Goal: Information Seeking & Learning: Learn about a topic

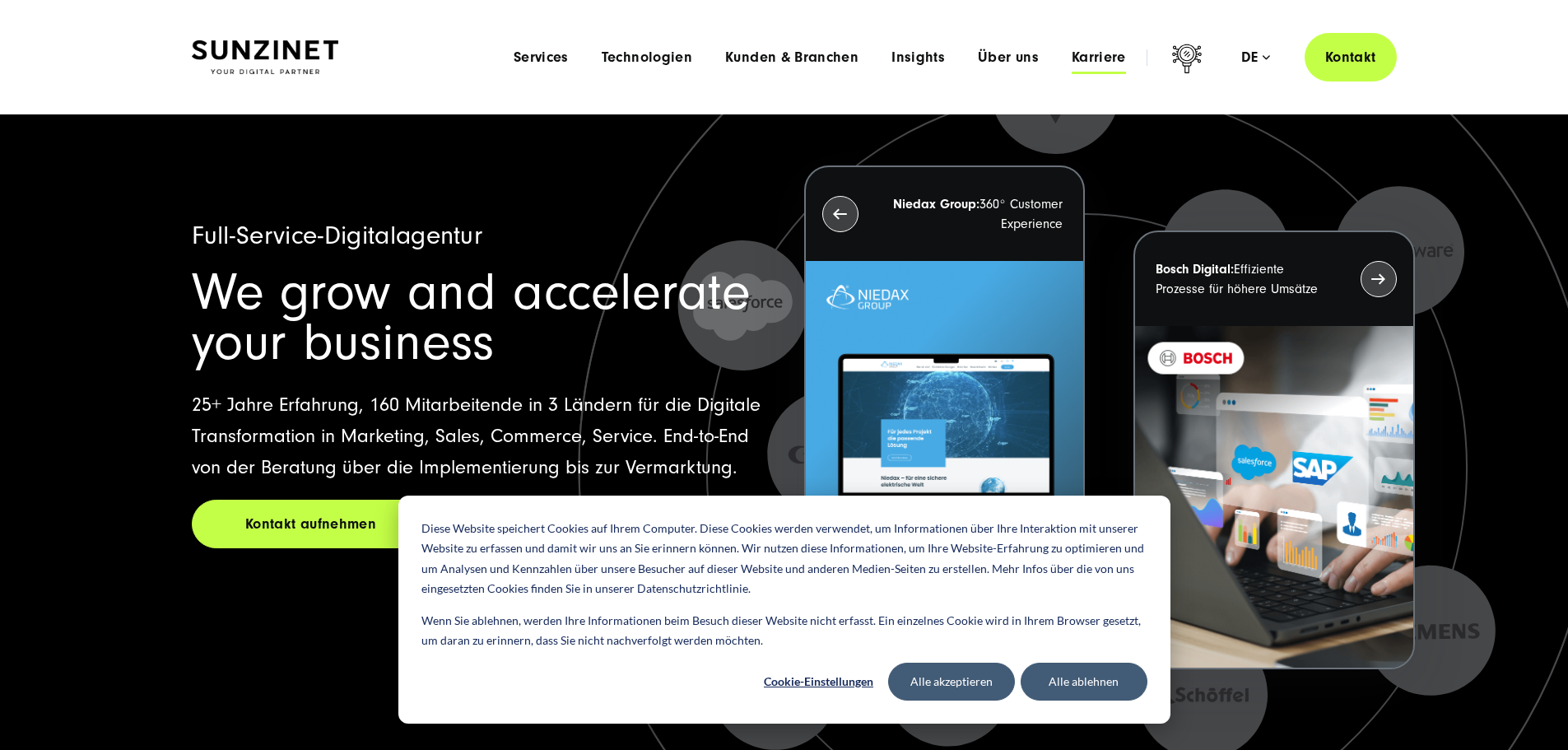
click at [1075, 55] on span "Karriere" at bounding box center [1099, 58] width 55 height 17
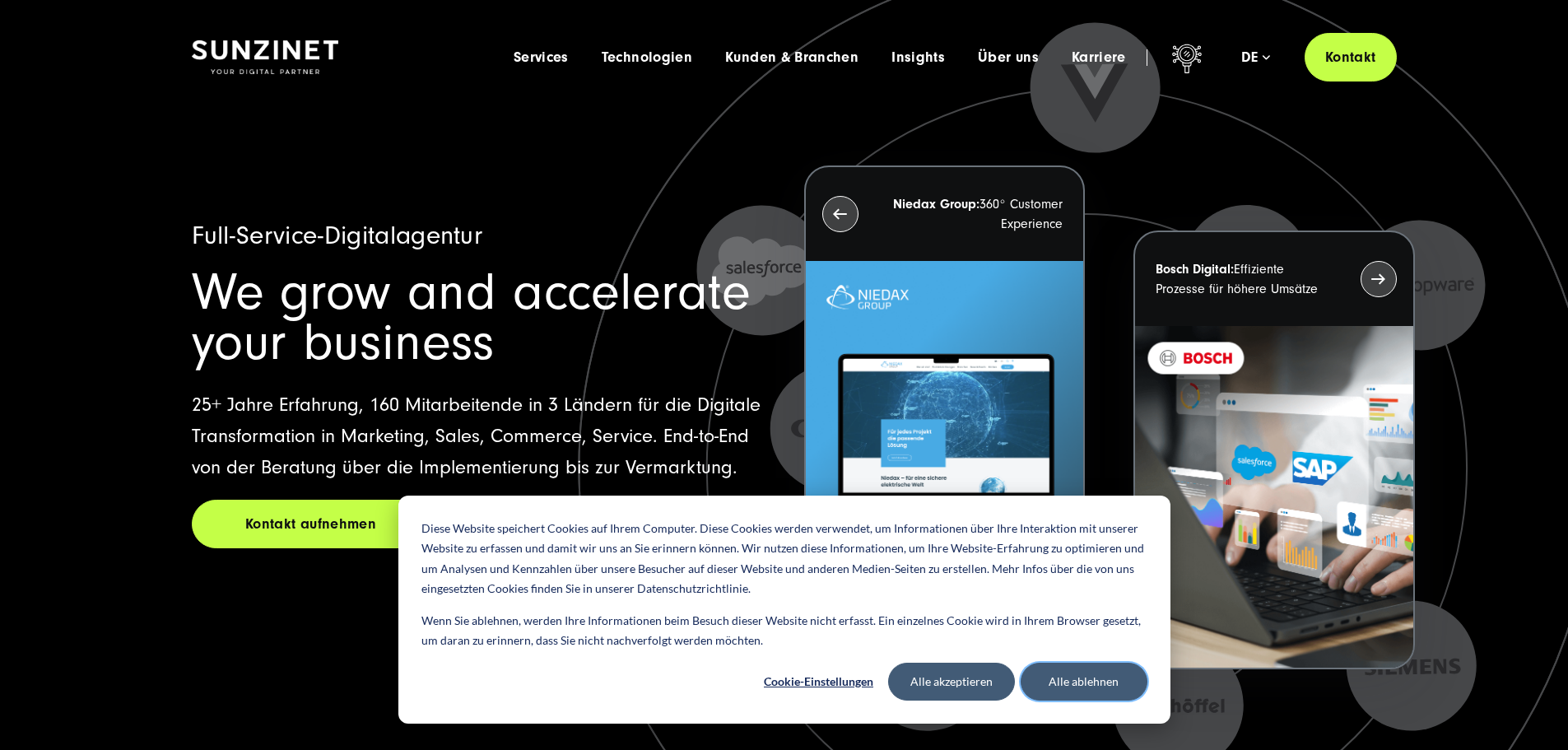
click at [1062, 673] on button "Alle ablehnen" at bounding box center [1083, 681] width 127 height 38
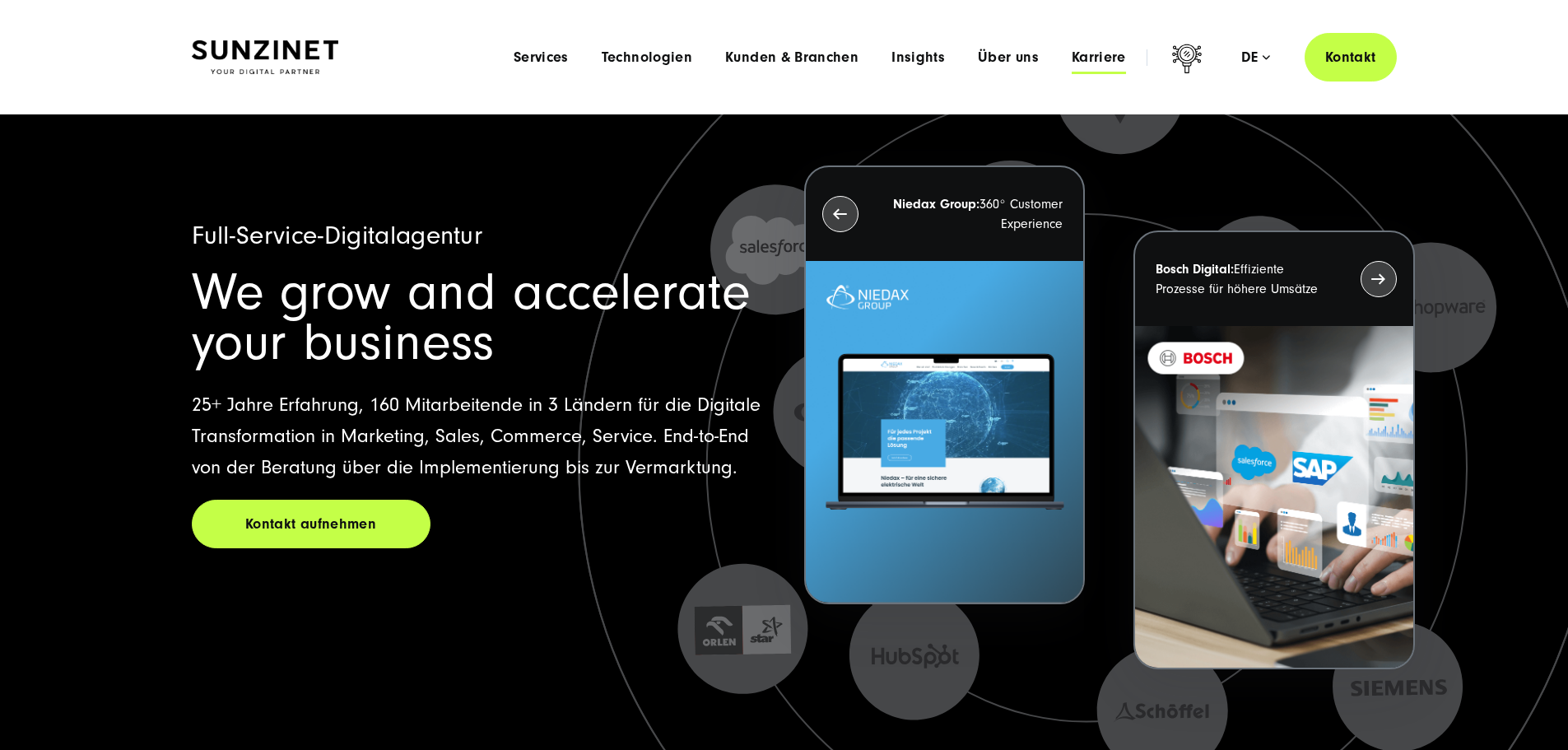
click at [1072, 57] on span "Karriere" at bounding box center [1099, 58] width 55 height 17
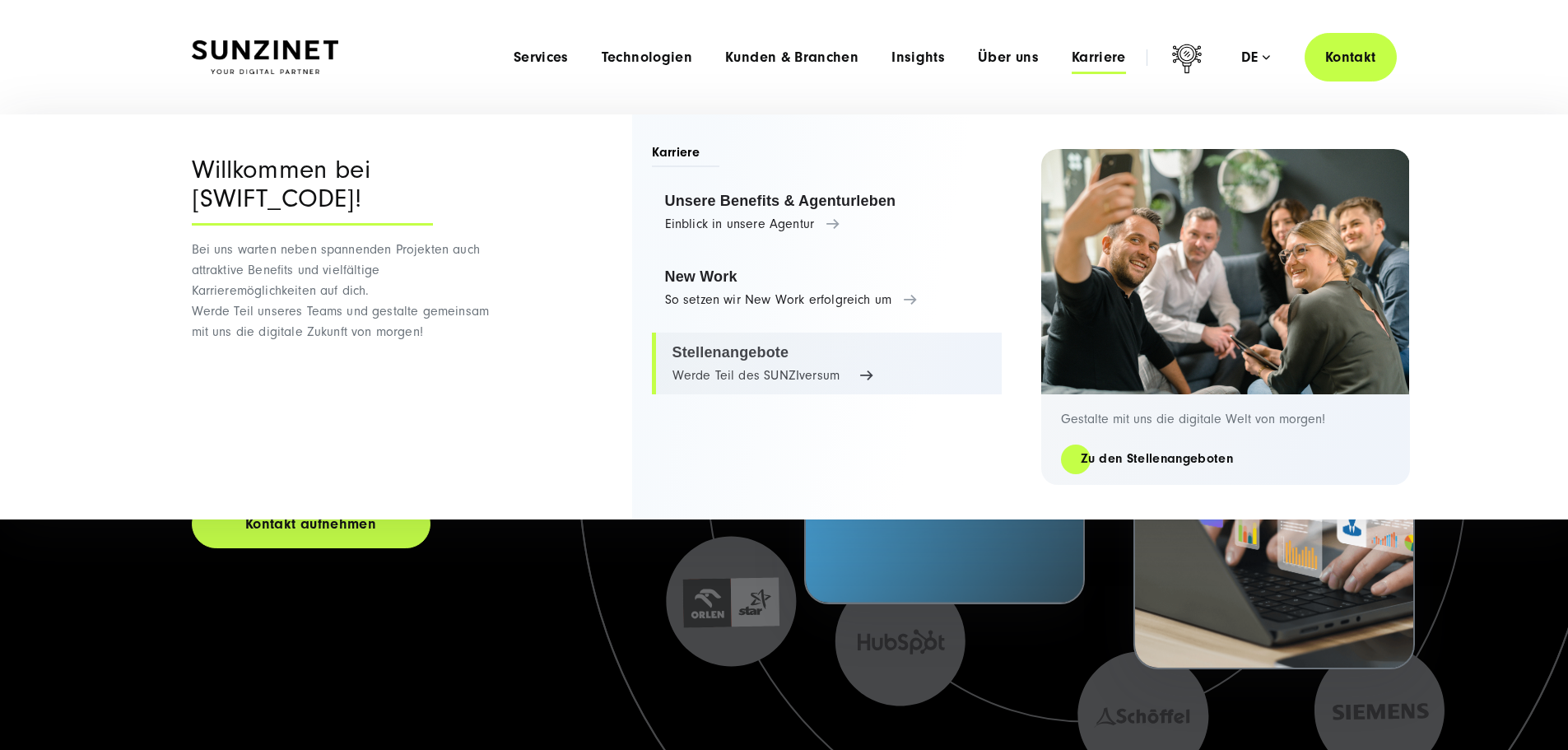
click at [721, 361] on link "Stellenangebote Werde Teil des SUNZIversum" at bounding box center [826, 364] width 350 height 62
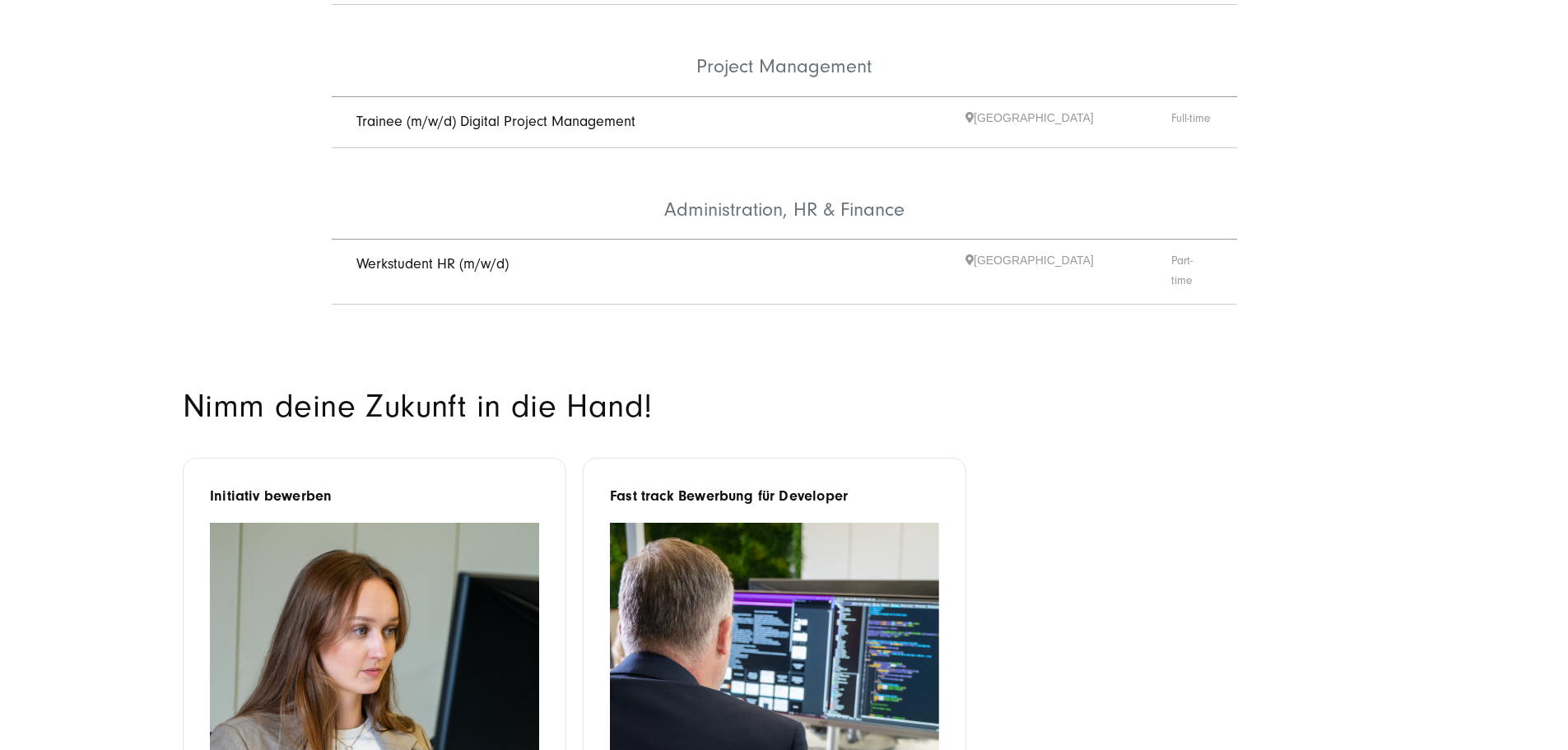
scroll to position [658, 0]
